Goal: Use online tool/utility: Utilize a website feature to perform a specific function

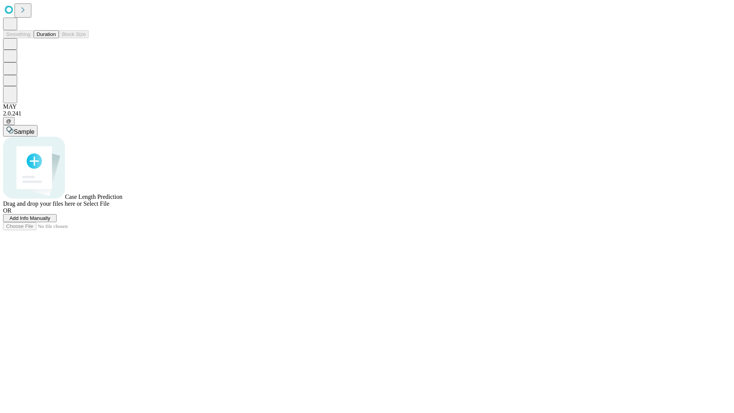
click at [56, 38] on button "Duration" at bounding box center [46, 34] width 25 height 8
click at [50, 221] on span "Add Info Manually" at bounding box center [30, 218] width 41 height 6
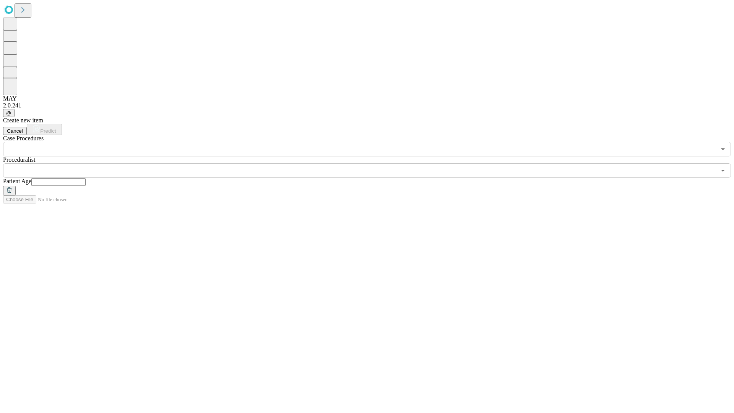
click at [86, 178] on input "text" at bounding box center [58, 182] width 54 height 8
type input "*"
click at [372, 163] on input "text" at bounding box center [359, 170] width 713 height 15
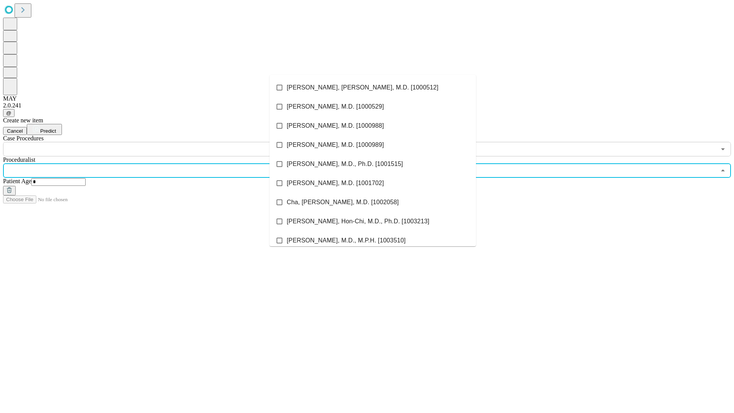
click at [373, 88] on li "[PERSON_NAME], [PERSON_NAME], M.D. [1000512]" at bounding box center [373, 87] width 206 height 19
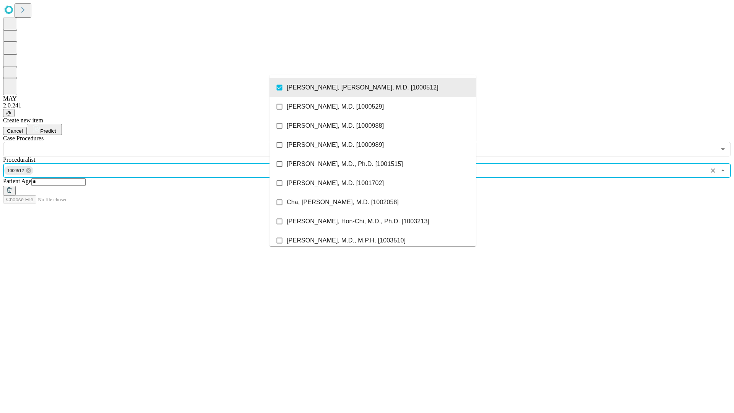
click at [161, 142] on input "text" at bounding box center [359, 149] width 713 height 15
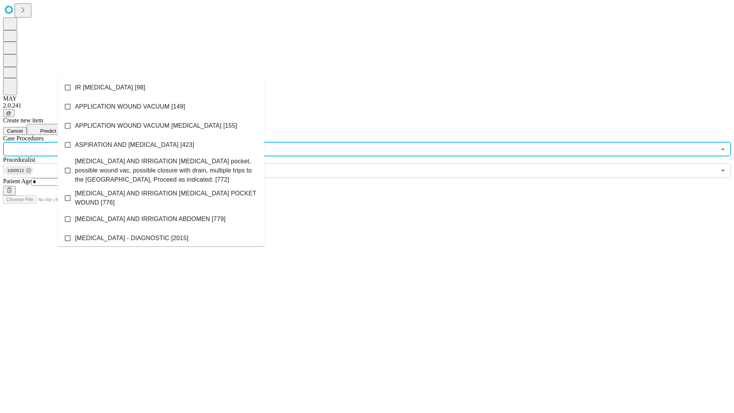
click at [161, 88] on li "IR [MEDICAL_DATA] [98]" at bounding box center [161, 87] width 206 height 19
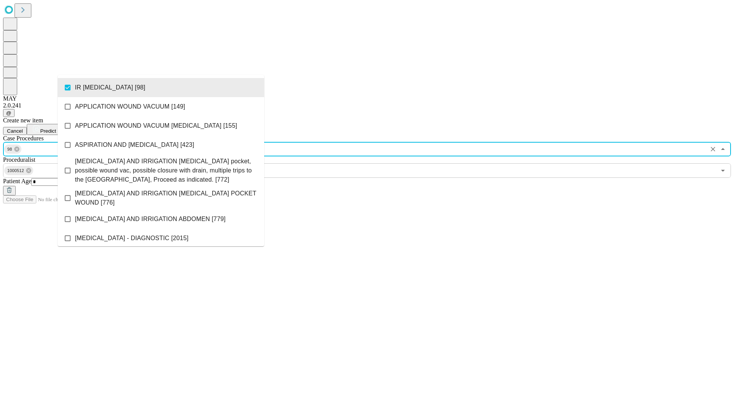
click at [56, 128] on span "Predict" at bounding box center [48, 131] width 16 height 6
